Goal: Transaction & Acquisition: Purchase product/service

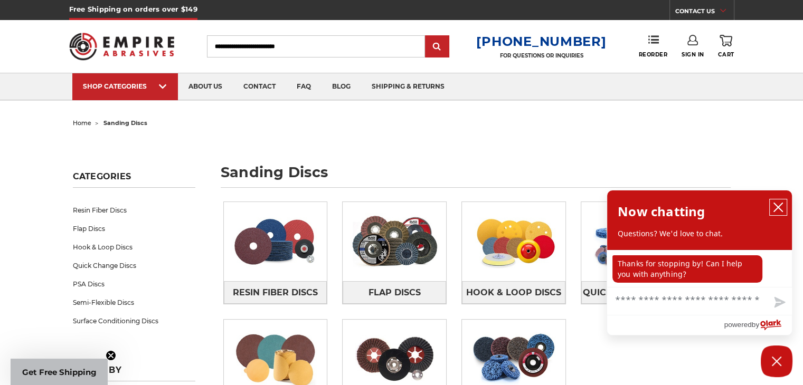
click at [775, 203] on icon "close chatbox" at bounding box center [778, 207] width 11 height 11
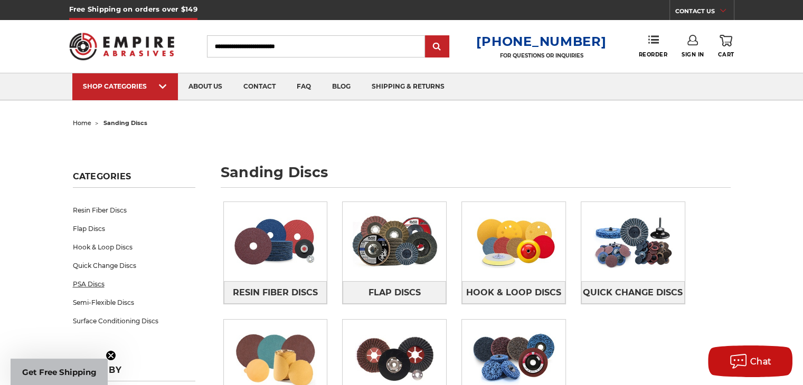
click at [92, 279] on link "PSA Discs" at bounding box center [134, 284] width 122 height 18
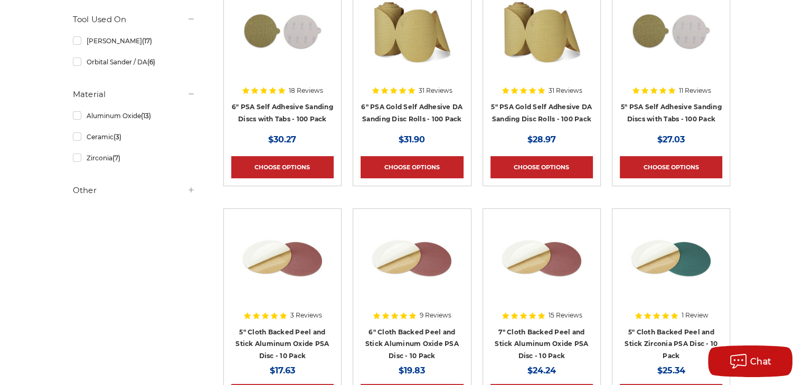
scroll to position [317, 0]
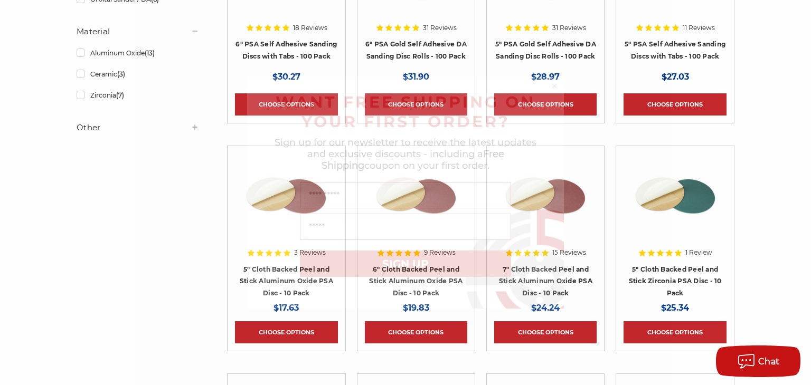
click at [554, 84] on circle "Close dialog" at bounding box center [555, 86] width 10 height 10
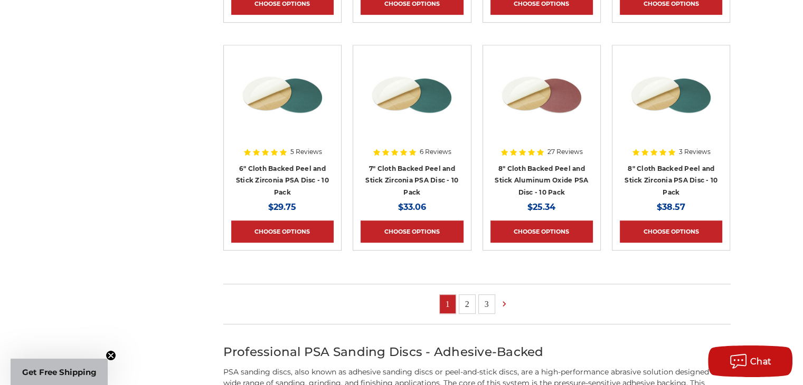
scroll to position [528, 0]
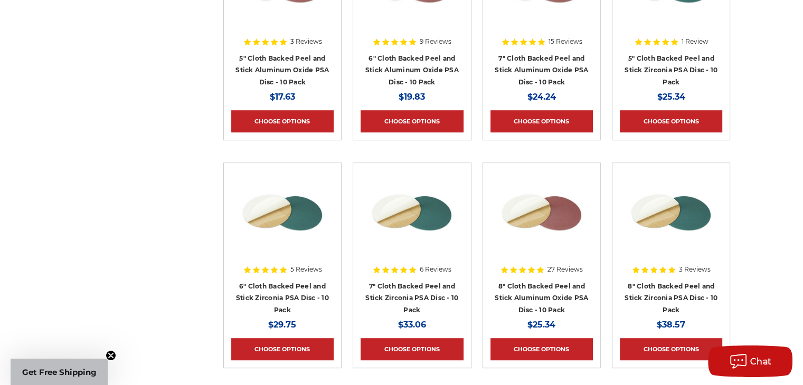
click at [296, 202] on img at bounding box center [282, 213] width 84 height 84
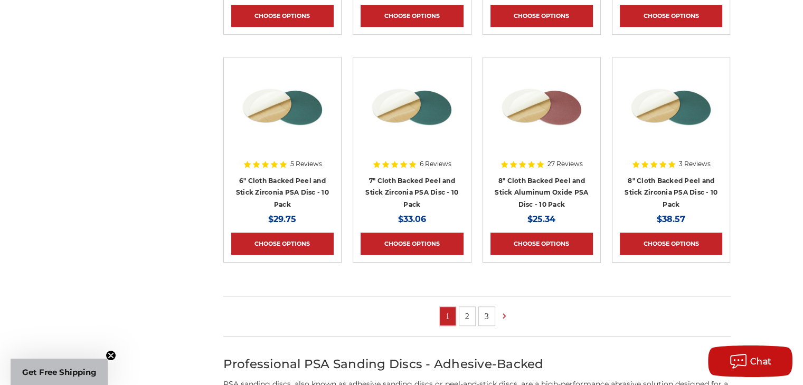
click at [466, 317] on link "2" at bounding box center [467, 316] width 16 height 18
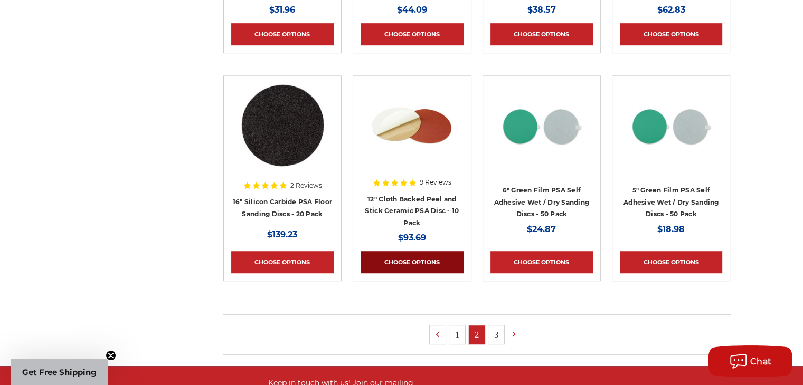
scroll to position [634, 0]
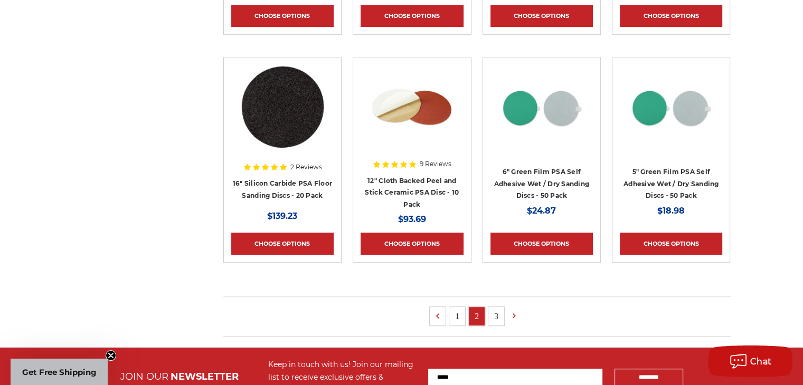
click at [496, 313] on link "3" at bounding box center [496, 316] width 16 height 18
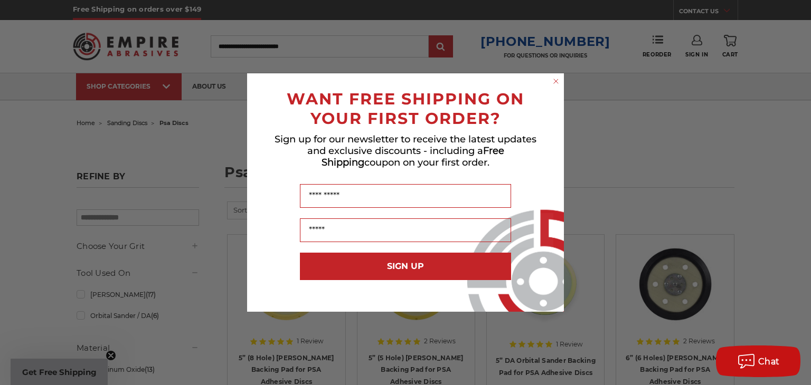
click at [556, 79] on circle "Close dialog" at bounding box center [556, 82] width 10 height 10
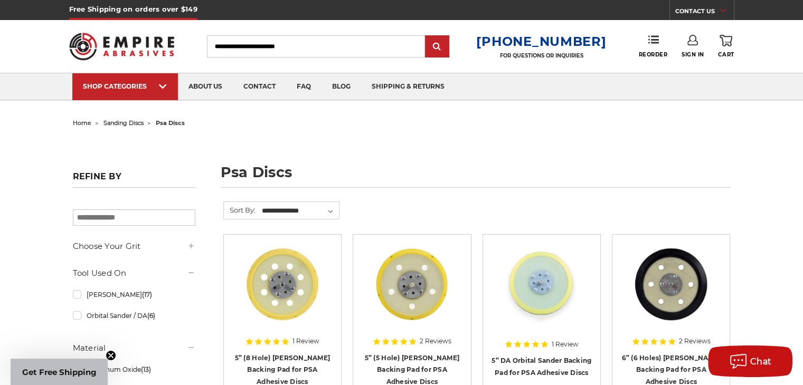
scroll to position [603, 0]
